Goal: Information Seeking & Learning: Find specific page/section

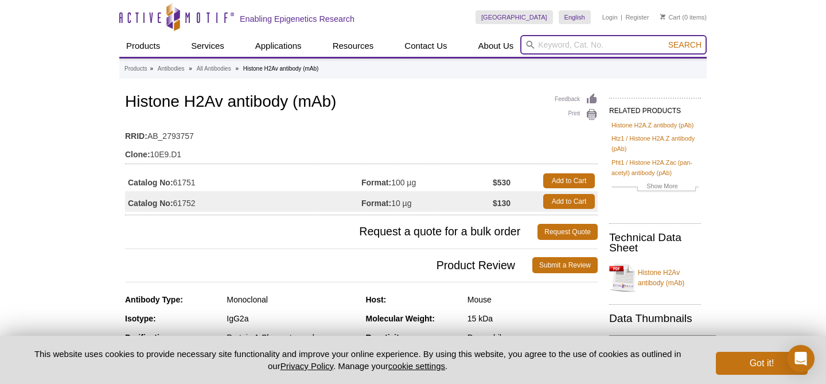
click at [554, 46] on input "search" at bounding box center [614, 45] width 187 height 20
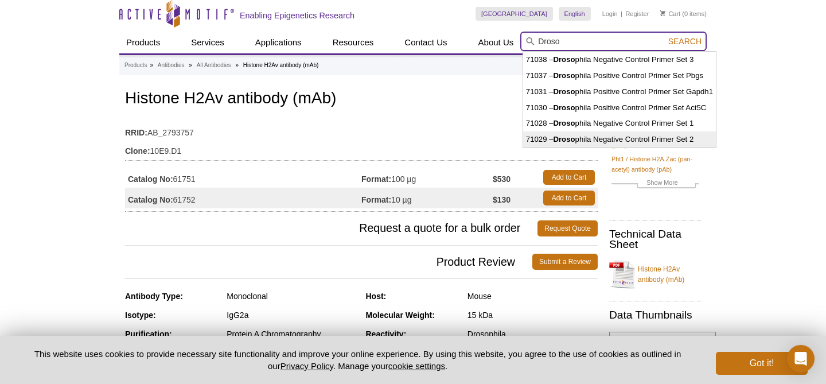
scroll to position [2, 0]
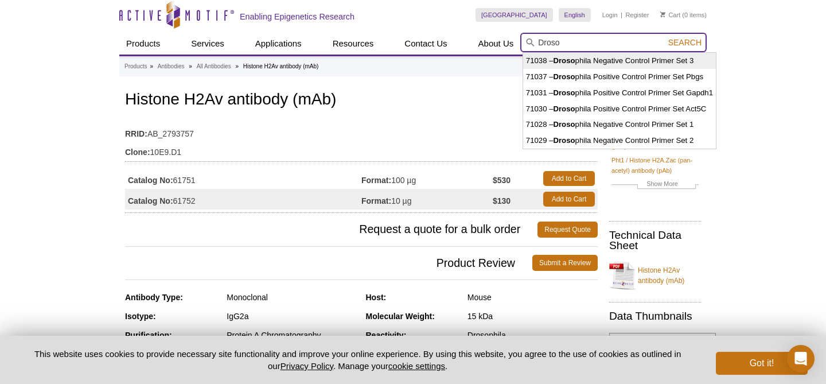
click at [577, 45] on input "Droso" at bounding box center [614, 43] width 187 height 20
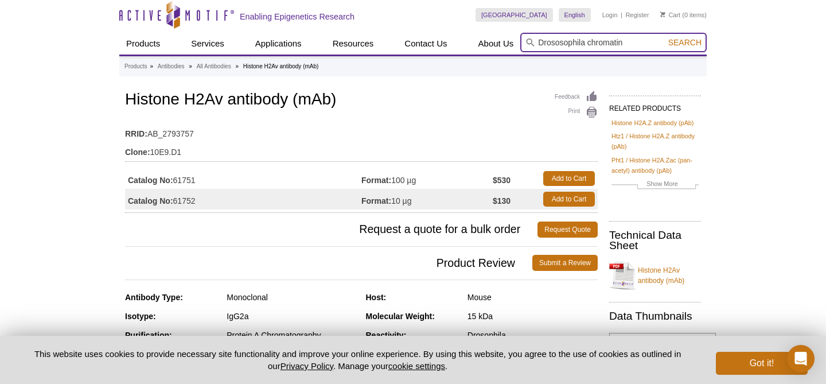
type input "Drososophila chromatin"
click at [665, 37] on button "Search" at bounding box center [685, 42] width 40 height 10
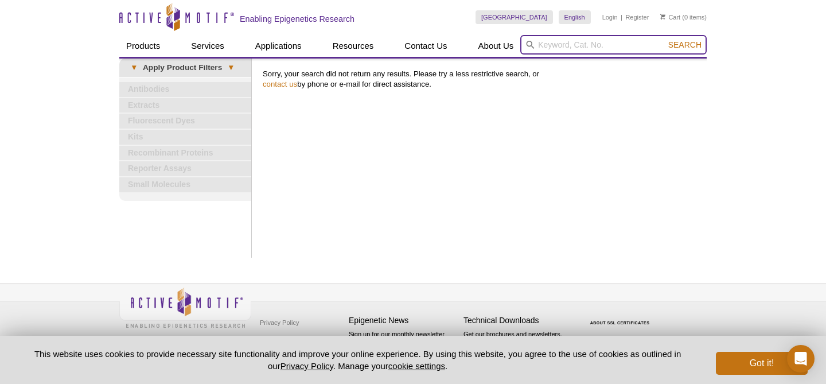
click at [549, 46] on input "search" at bounding box center [614, 45] width 187 height 20
type input "spike in"
click at [665, 40] on button "Search" at bounding box center [685, 45] width 40 height 10
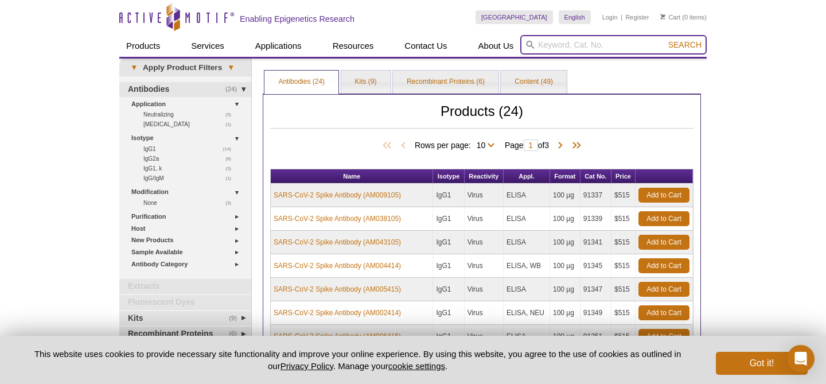
click at [560, 48] on input "search" at bounding box center [614, 45] width 187 height 20
type input "chIP spike"
click at [665, 40] on button "Search" at bounding box center [685, 45] width 40 height 10
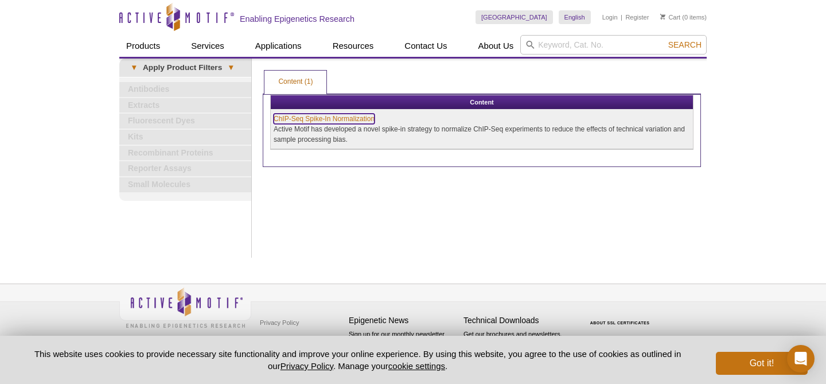
click at [339, 120] on link "ChIP-Seq Spike-In Normalization" at bounding box center [324, 119] width 101 height 10
click at [334, 121] on link "ChIP-Seq Spike-In Normalization" at bounding box center [324, 119] width 101 height 10
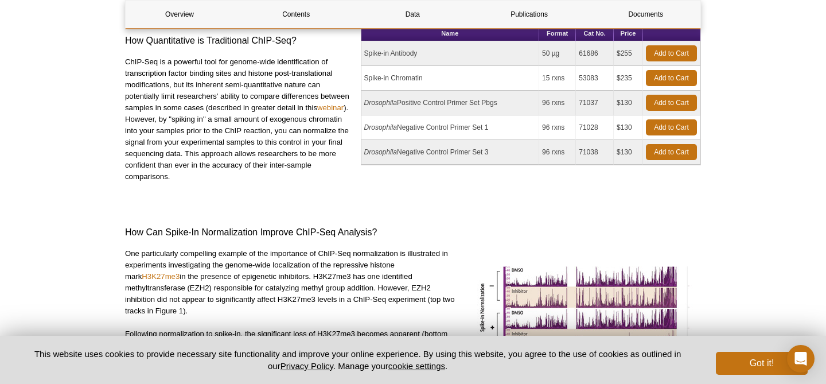
scroll to position [177, 0]
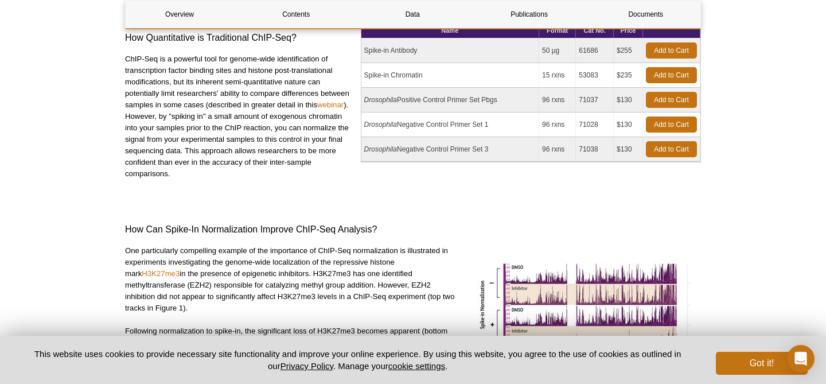
drag, startPoint x: 364, startPoint y: 74, endPoint x: 636, endPoint y: 77, distance: 271.5
click at [636, 77] on tr "Spike-in Chromatin 15 rxns 53083 $235 Add to Cart" at bounding box center [531, 75] width 339 height 25
copy tr "Spike-in Chromatin 15 rxns 53083 $235"
